Goal: Transaction & Acquisition: Purchase product/service

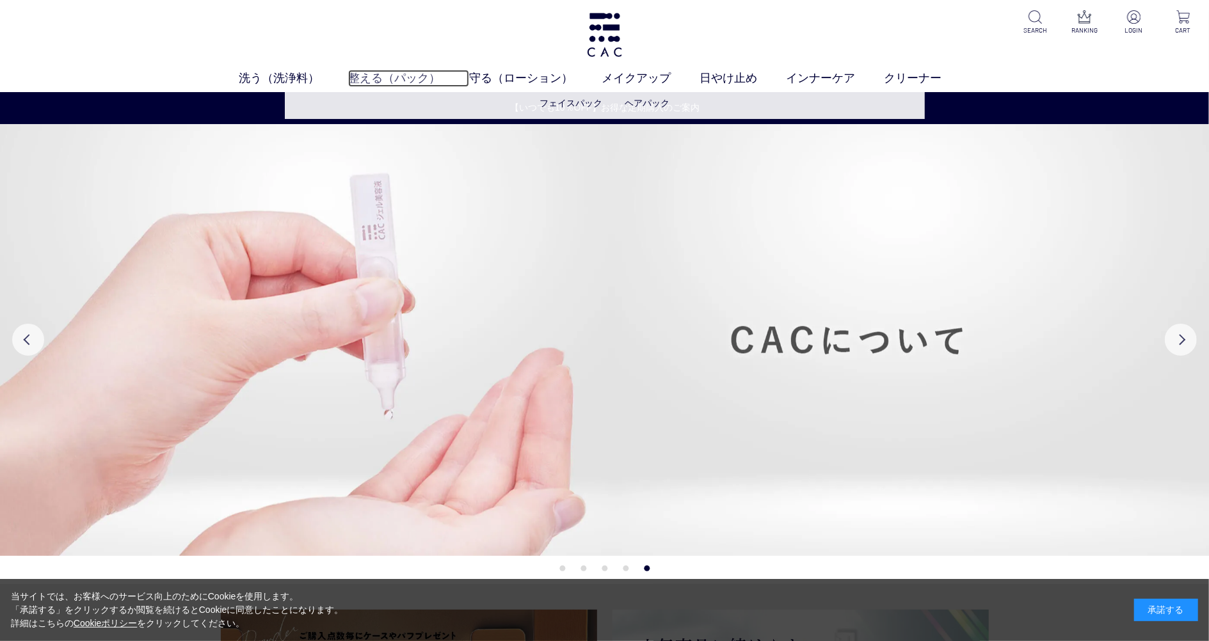
click at [370, 73] on link "整える（パック）" at bounding box center [408, 78] width 121 height 17
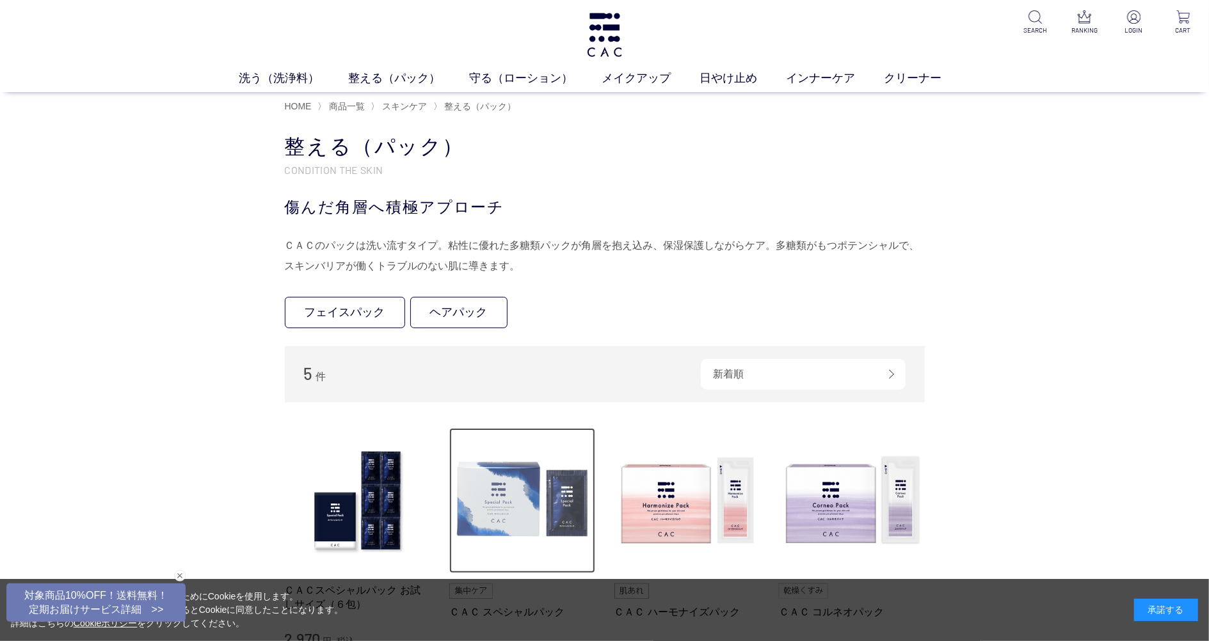
click at [511, 476] on img at bounding box center [522, 501] width 146 height 146
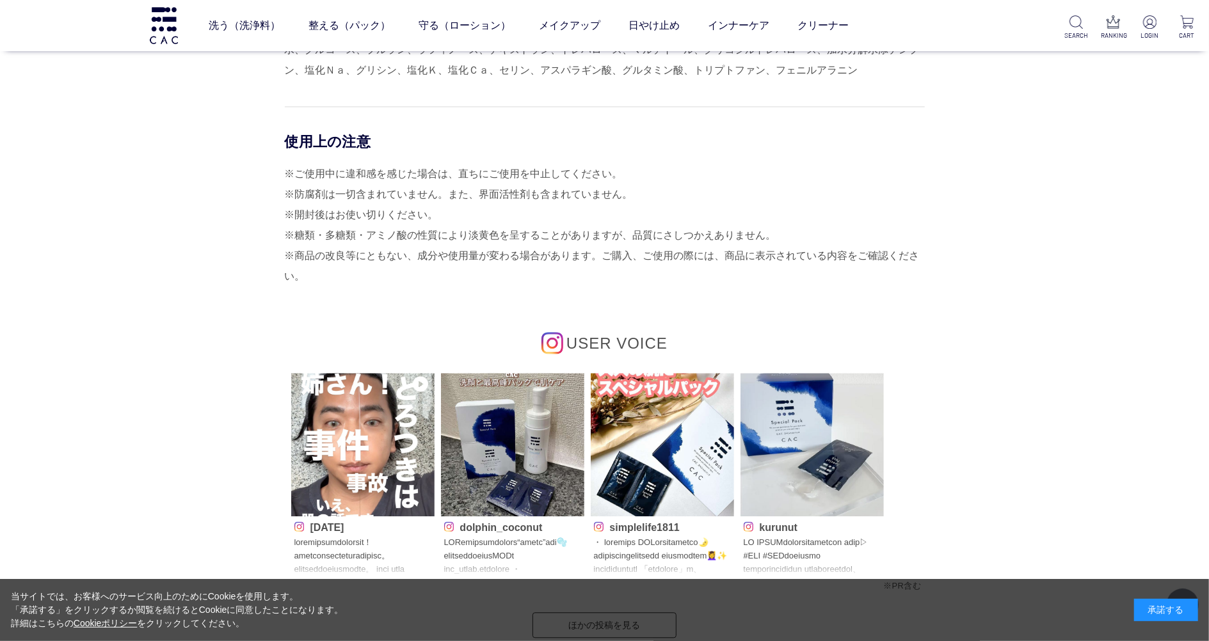
scroll to position [5377, 0]
